Goal: Task Accomplishment & Management: Use online tool/utility

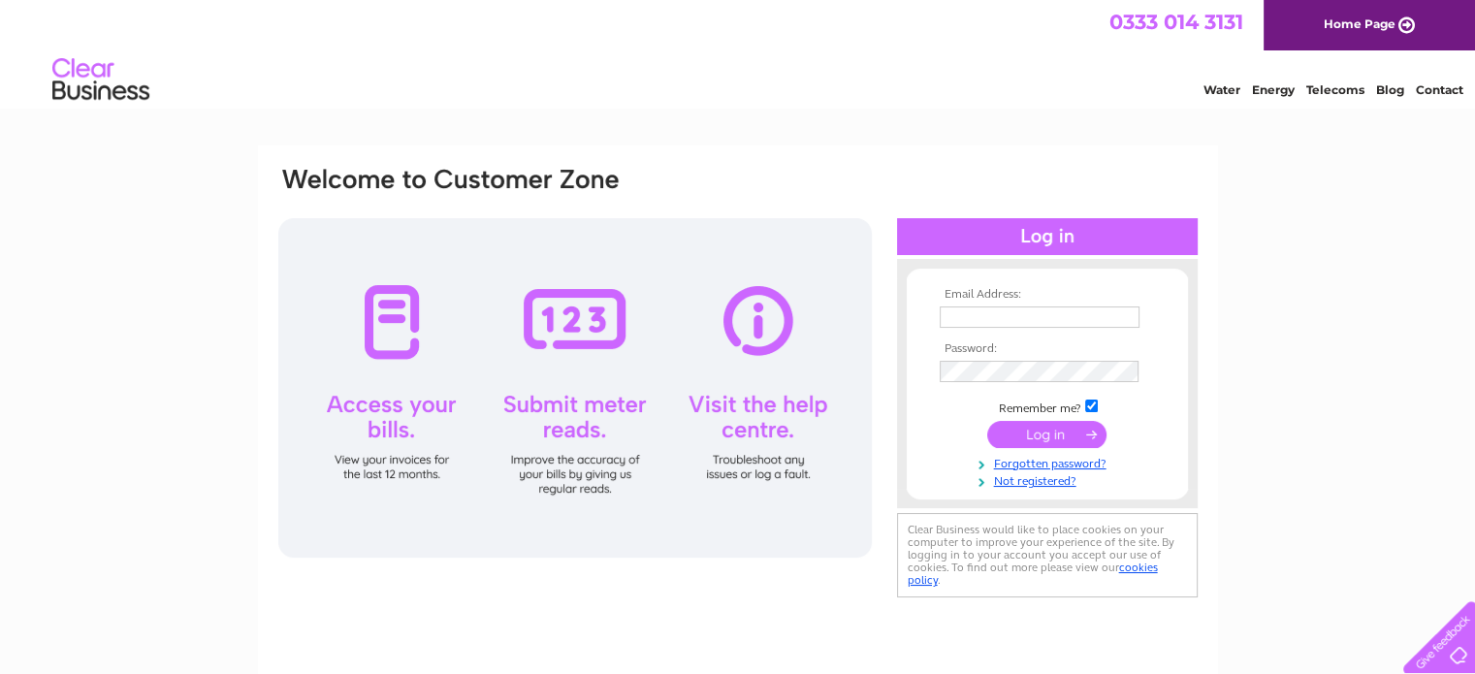
type input "[EMAIL_ADDRESS][DOMAIN_NAME]"
click at [1037, 430] on input "submit" at bounding box center [1046, 434] width 119 height 27
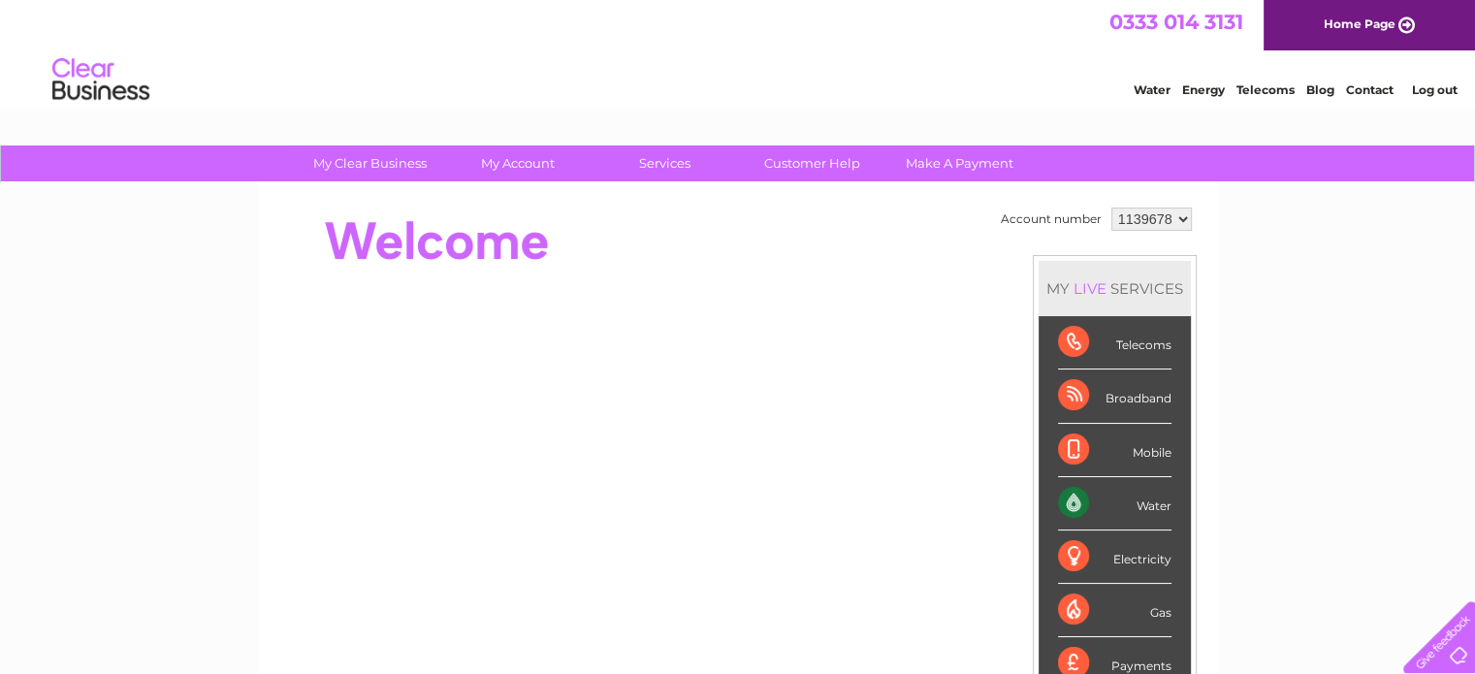
click at [1148, 503] on div "Water" at bounding box center [1114, 503] width 113 height 53
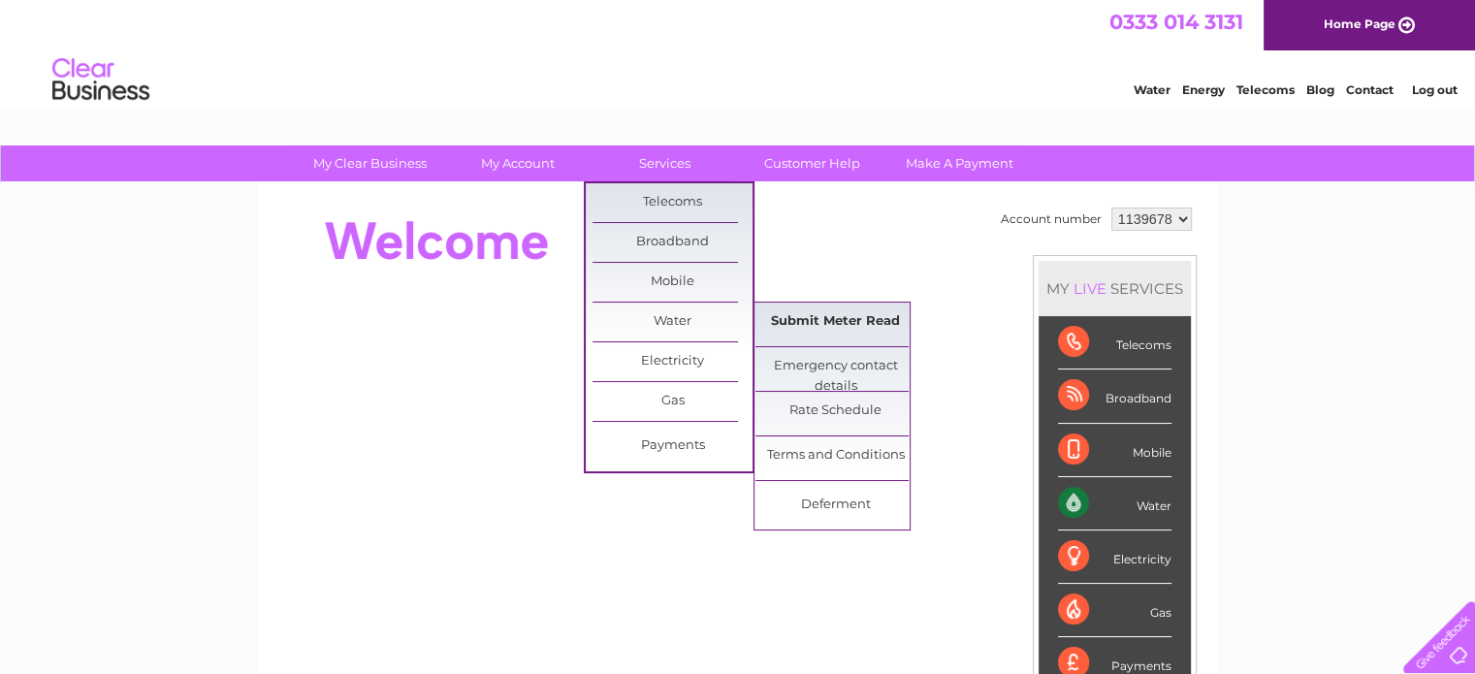
click at [849, 308] on link "Submit Meter Read" at bounding box center [835, 322] width 160 height 39
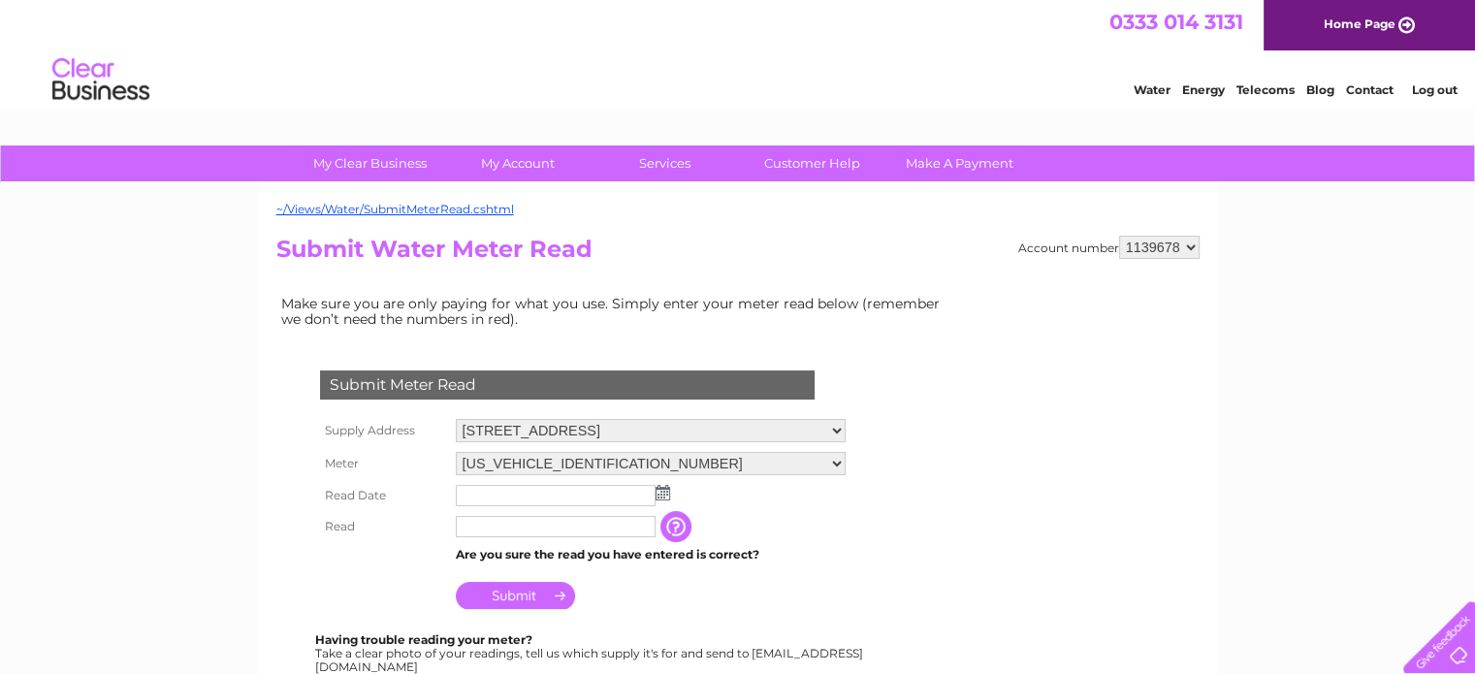
click at [667, 494] on img at bounding box center [662, 493] width 15 height 16
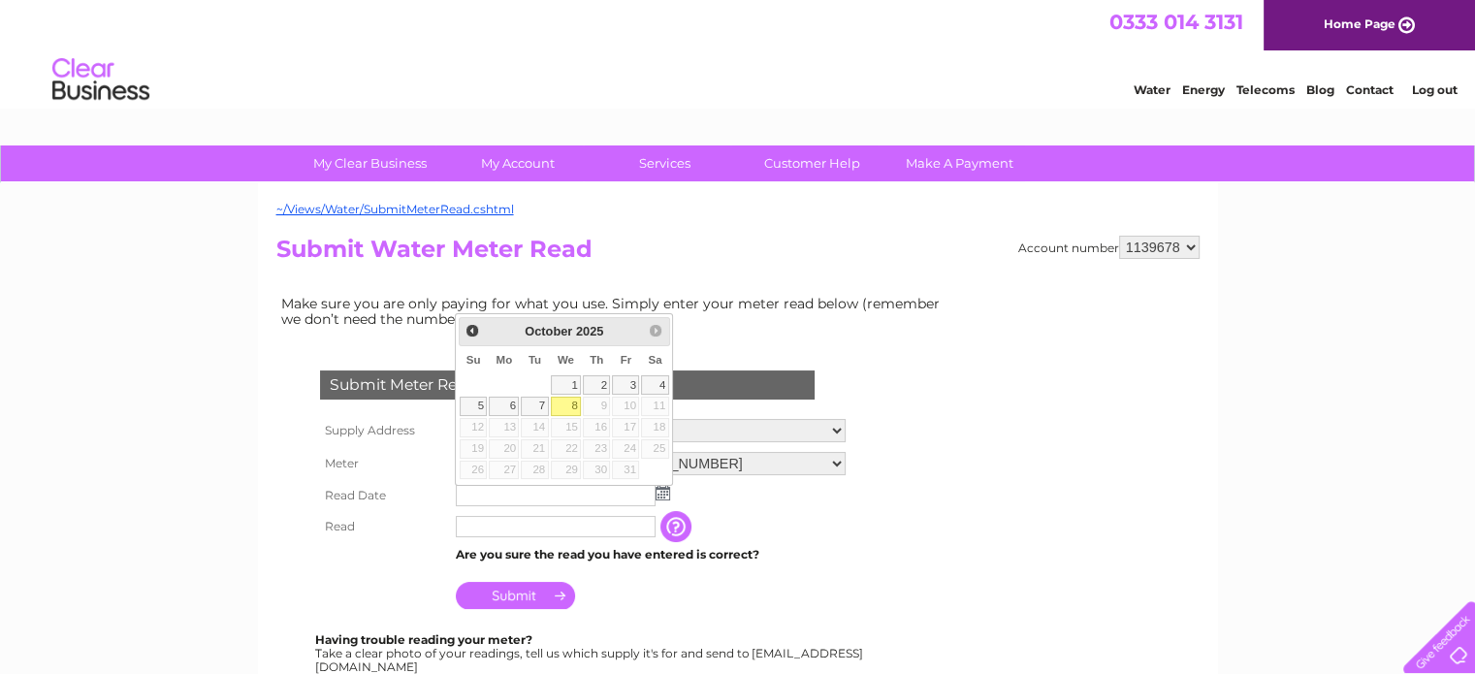
click at [563, 403] on link "8" at bounding box center [566, 406] width 31 height 19
type input "2025/10/08"
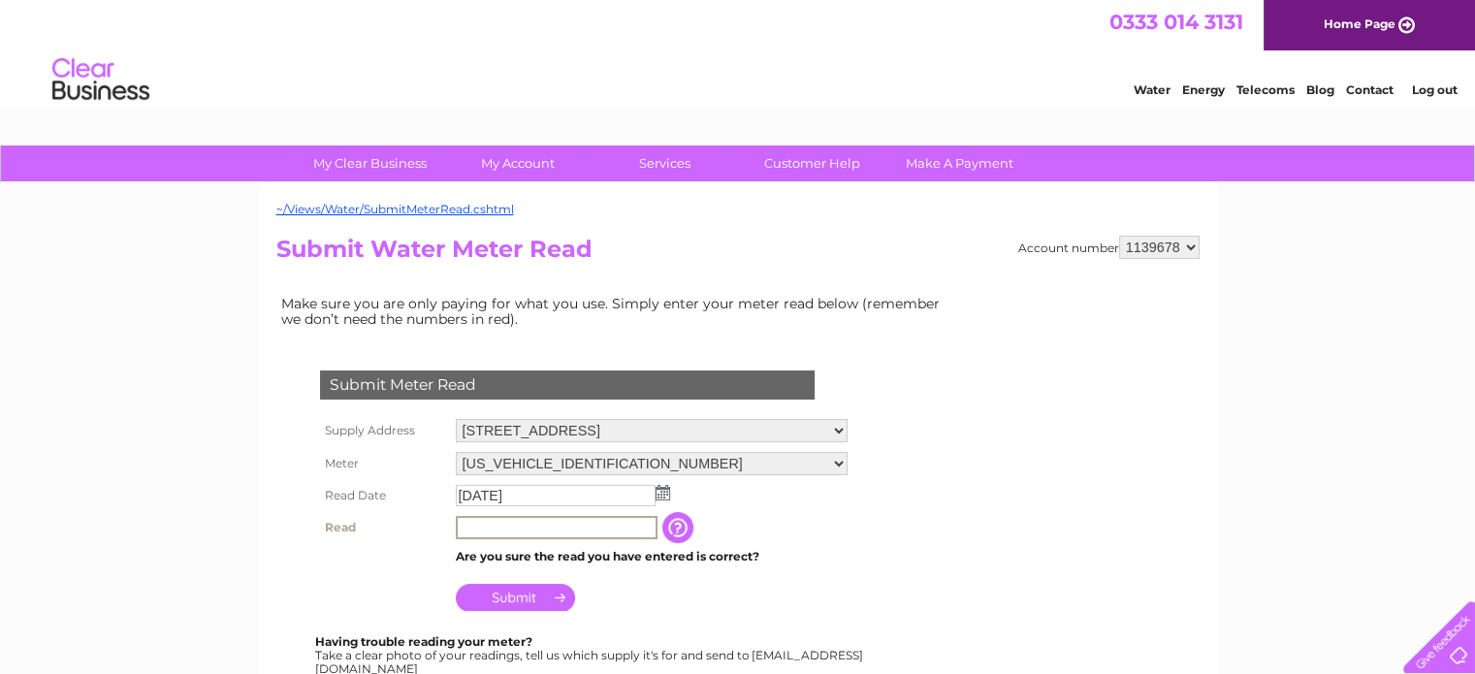
click at [541, 524] on input "text" at bounding box center [557, 527] width 202 height 23
type input "00952"
click at [500, 601] on input "Submit" at bounding box center [515, 595] width 119 height 27
